Goal: Task Accomplishment & Management: Complete application form

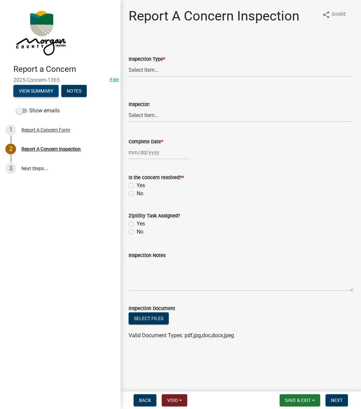
click at [41, 89] on button "View Summary" at bounding box center [35, 91] width 45 height 12
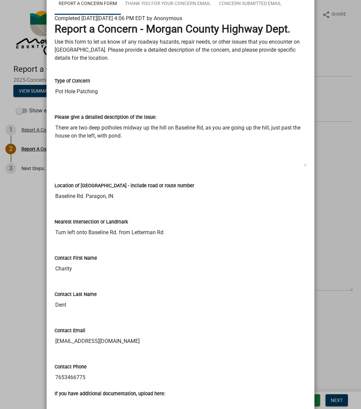
scroll to position [67, 0]
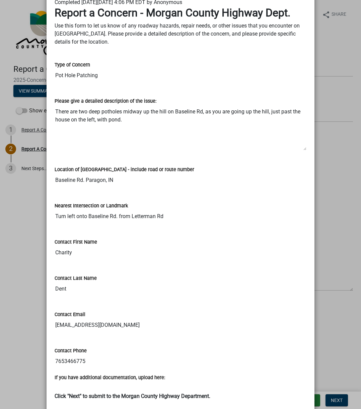
drag, startPoint x: 211, startPoint y: 238, endPoint x: 554, endPoint y: 164, distance: 351.4
click at [361, 164] on html "Internet Explorer does NOT work with GeoPermits. Get a new browser for more sec…" at bounding box center [180, 204] width 361 height 409
click at [56, 308] on input "7653466775" at bounding box center [181, 360] width 252 height 13
click at [62, 112] on textarea "There are two deep potholes midway up the hill on Baseline Rd, as you are going…" at bounding box center [181, 128] width 252 height 46
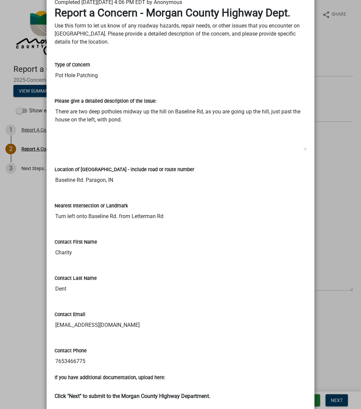
drag, startPoint x: 62, startPoint y: 112, endPoint x: 141, endPoint y: 118, distance: 79.3
click at [141, 118] on textarea "There are two deep potholes midway up the hill on Baseline Rd, as you are going…" at bounding box center [181, 128] width 252 height 46
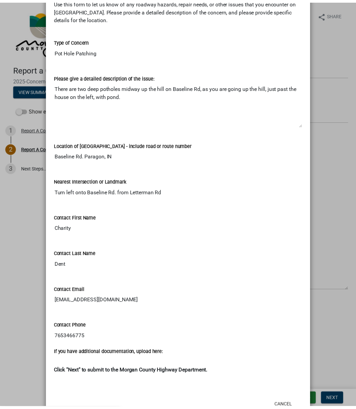
scroll to position [114, 0]
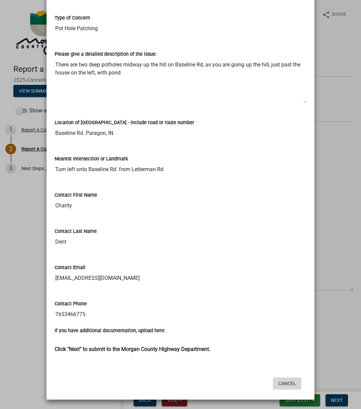
click at [281, 308] on button "Cancel" at bounding box center [287, 383] width 28 height 12
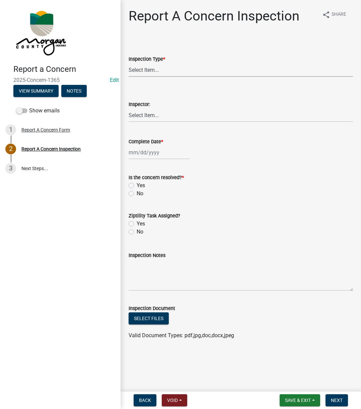
click at [170, 67] on select "Select Item... Pot Hole Patching Ditch Tree Sign Mowing Culvert Other" at bounding box center [241, 70] width 225 height 14
click at [129, 63] on select "Select Item... Pot Hole Patching Ditch Tree Sign Mowing Culvert Other" at bounding box center [241, 70] width 225 height 14
select select "4e8cd194-75cf-41f7-bca6-0f810dd08e04"
click at [152, 126] on wm-data-entity-input "Inspector: Select Item... [PERSON_NAME] [PERSON_NAME] [PERSON_NAME] [PERSON_NAM…" at bounding box center [241, 105] width 225 height 45
click at [152, 118] on select "Select Item... [PERSON_NAME] [PERSON_NAME] [PERSON_NAME] [PERSON_NAME] [PERSON_…" at bounding box center [241, 115] width 225 height 14
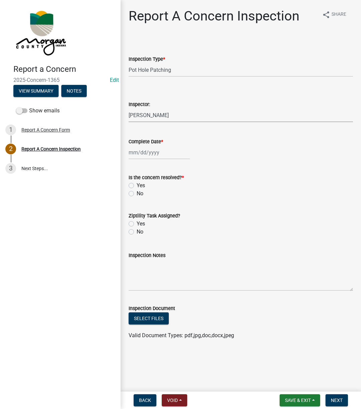
click at [129, 108] on select "Select Item... [PERSON_NAME] [PERSON_NAME] [PERSON_NAME] [PERSON_NAME] [PERSON_…" at bounding box center [241, 115] width 225 height 14
select select "742eb044-fc58-4034-b35e-1550e746fcda"
select select "9"
select select "2025"
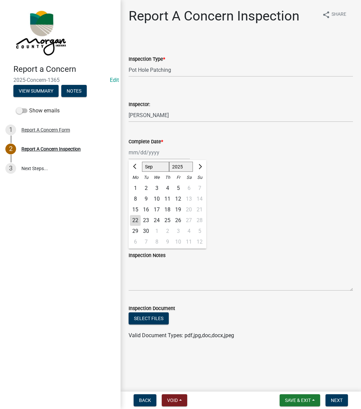
click at [153, 150] on div "[PERSON_NAME] Feb Mar Apr [PERSON_NAME][DATE] Oct Nov [DATE] 1526 1527 1528 152…" at bounding box center [159, 152] width 61 height 14
click at [136, 218] on div "22" at bounding box center [135, 220] width 11 height 11
type input "[DATE]"
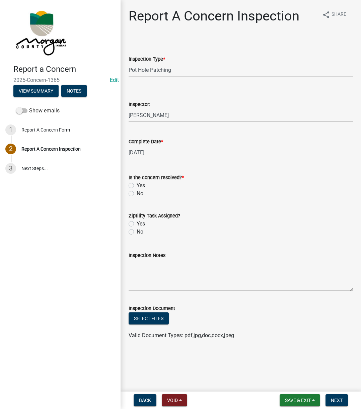
click at [137, 185] on label "Yes" at bounding box center [141, 185] width 8 height 8
click at [137, 185] on input "Yes" at bounding box center [139, 183] width 4 height 4
radio input "true"
click at [137, 226] on label "Yes" at bounding box center [141, 224] width 8 height 8
click at [137, 224] on input "Yes" at bounding box center [139, 222] width 4 height 4
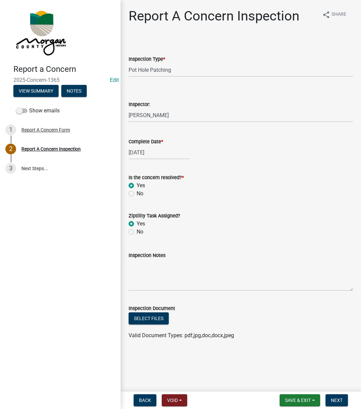
radio input "true"
drag, startPoint x: 155, startPoint y: 255, endPoint x: 164, endPoint y: 271, distance: 18.3
click at [155, 255] on label "Inspection Notes" at bounding box center [147, 255] width 37 height 5
click at [155, 259] on textarea "Inspection Notes" at bounding box center [241, 275] width 225 height 32
click at [165, 272] on textarea "Inspection Notes" at bounding box center [241, 275] width 225 height 32
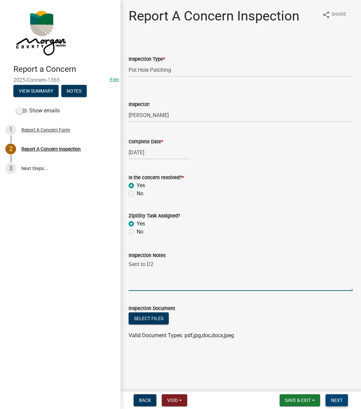
type textarea "Sent to D2"
click at [331, 308] on span "Next" at bounding box center [337, 399] width 12 height 5
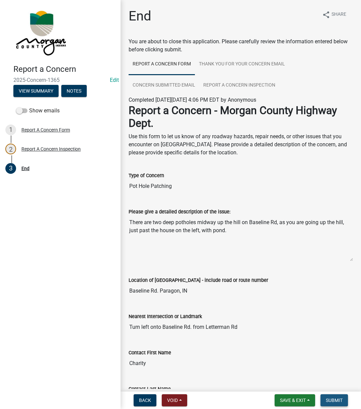
click at [331, 308] on span "Submit" at bounding box center [334, 399] width 17 height 5
